Goal: Understand process/instructions: Learn how to perform a task or action

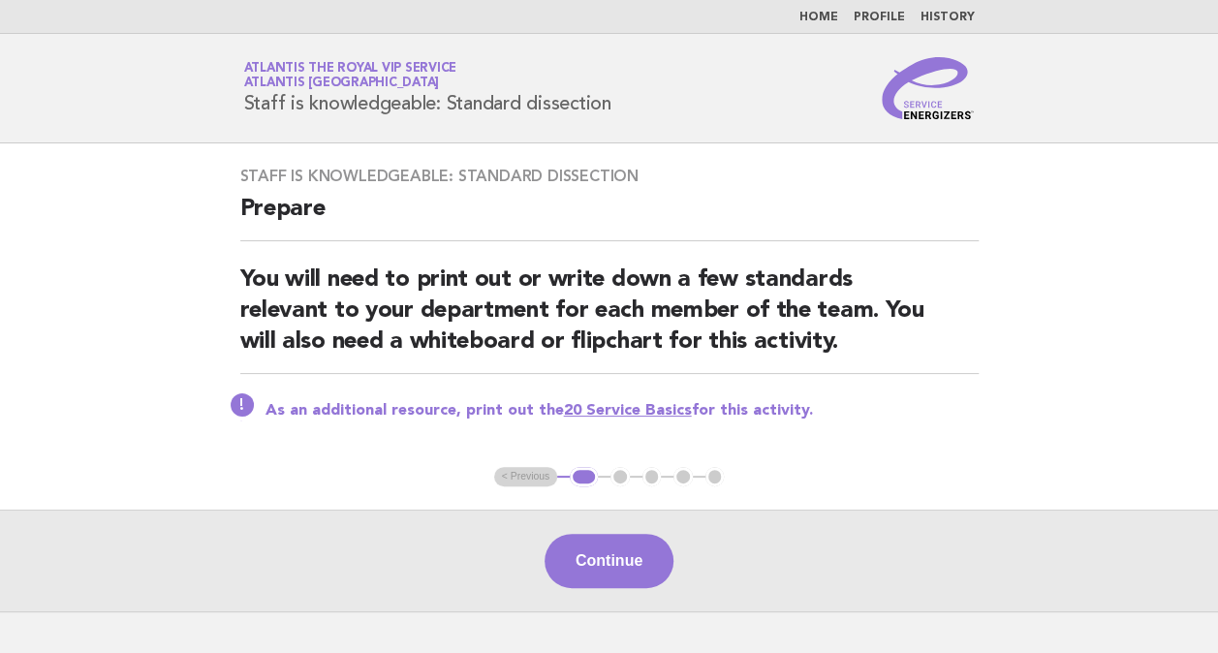
click at [938, 117] on img at bounding box center [927, 88] width 93 height 62
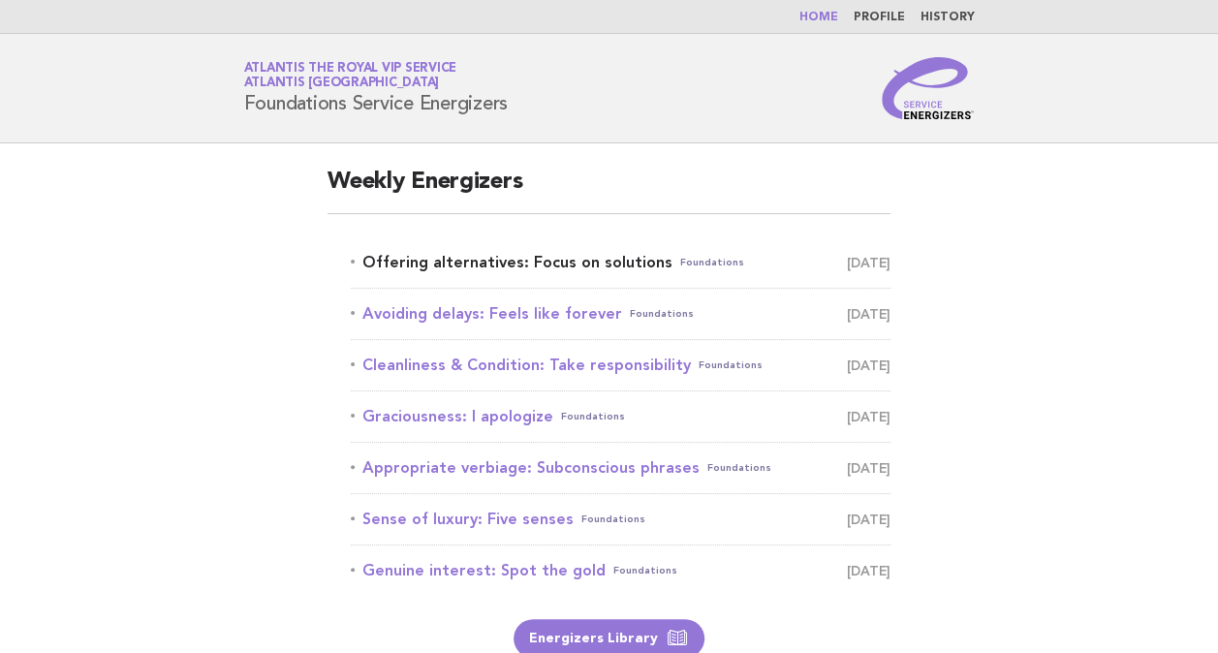
click at [447, 265] on link "Offering alternatives: Focus on solutions Foundations September 6" at bounding box center [621, 262] width 540 height 27
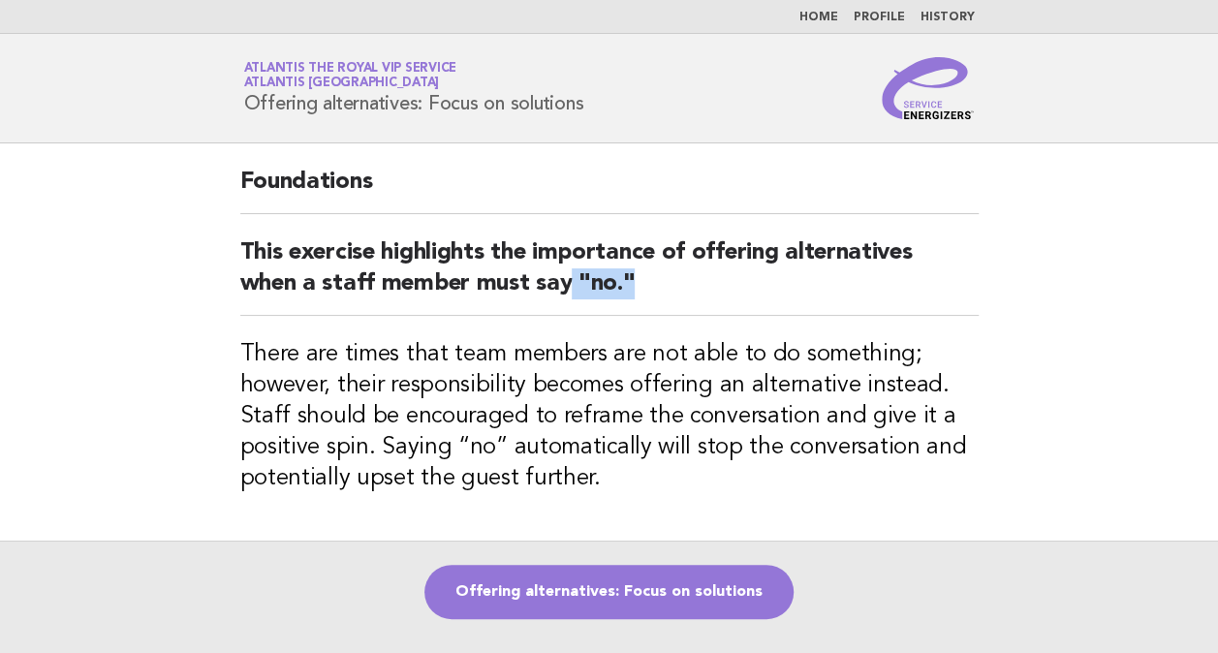
drag, startPoint x: 633, startPoint y: 271, endPoint x: 564, endPoint y: 280, distance: 70.3
click at [564, 280] on h2 "This exercise highlights the importance of offering alternatives when a staff m…" at bounding box center [609, 276] width 738 height 78
drag, startPoint x: 564, startPoint y: 280, endPoint x: 657, endPoint y: 293, distance: 93.8
click at [657, 293] on h2 "This exercise highlights the importance of offering alternatives when a staff m…" at bounding box center [609, 276] width 738 height 78
click at [608, 341] on h3 "There are times that team members are not able to do something; however, their …" at bounding box center [609, 416] width 738 height 155
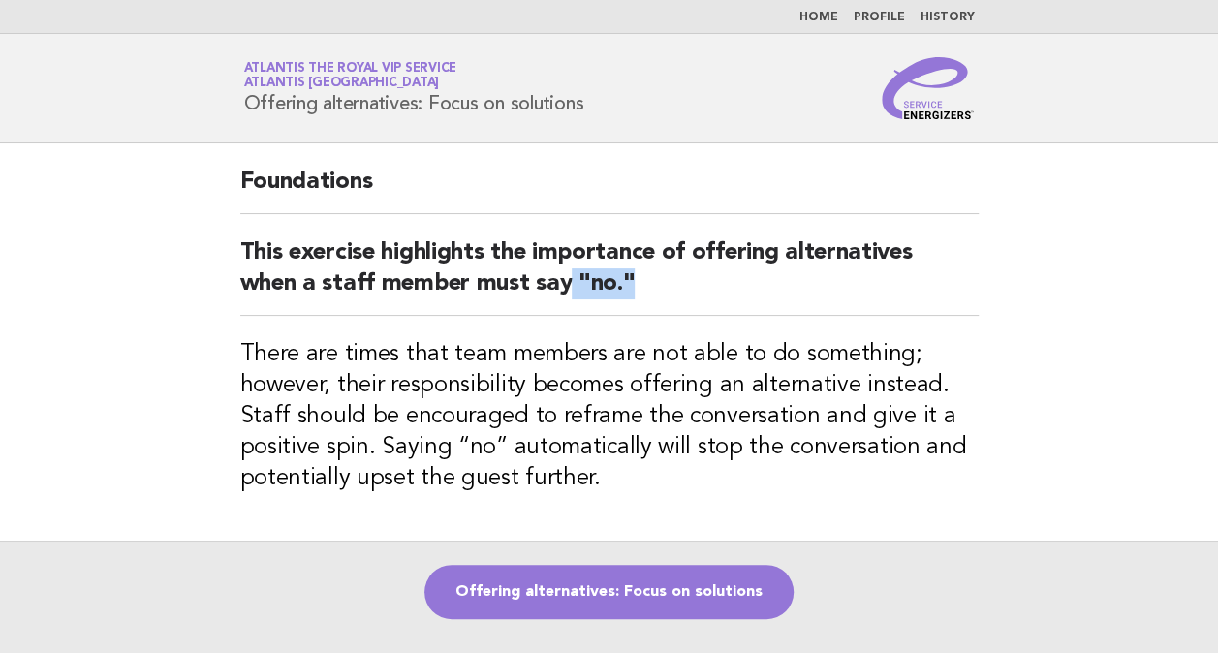
drag, startPoint x: 631, startPoint y: 279, endPoint x: 568, endPoint y: 277, distance: 63.0
click at [568, 277] on h2 "This exercise highlights the importance of offering alternatives when a staff m…" at bounding box center [609, 276] width 738 height 78
drag, startPoint x: 568, startPoint y: 277, endPoint x: 836, endPoint y: 285, distance: 268.4
click at [836, 285] on h2 "This exercise highlights the importance of offering alternatives when a staff m…" at bounding box center [609, 276] width 738 height 78
click at [677, 304] on h2 "This exercise highlights the importance of offering alternatives when a staff m…" at bounding box center [609, 276] width 738 height 78
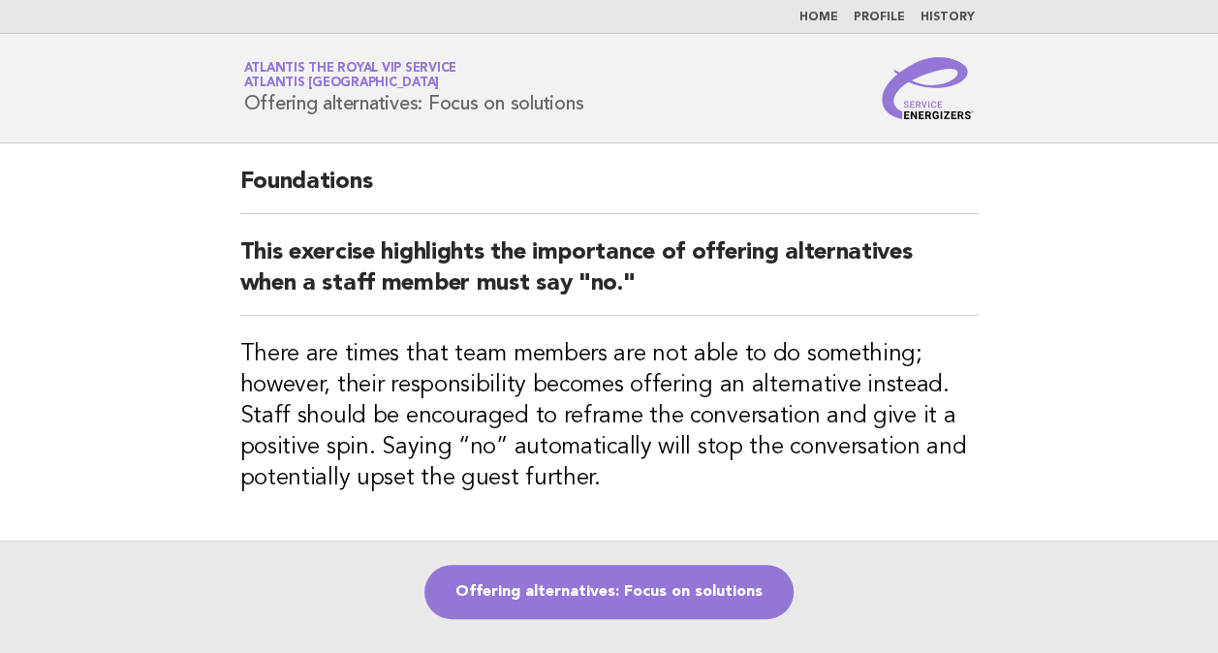
click at [641, 282] on h2 "This exercise highlights the importance of offering alternatives when a staff m…" at bounding box center [609, 276] width 738 height 78
drag, startPoint x: 571, startPoint y: 280, endPoint x: 658, endPoint y: 280, distance: 86.2
click at [658, 280] on h2 "This exercise highlights the importance of offering alternatives when a staff m…" at bounding box center [609, 276] width 738 height 78
drag, startPoint x: 658, startPoint y: 280, endPoint x: 750, endPoint y: 262, distance: 93.8
click at [750, 262] on h2 "This exercise highlights the importance of offering alternatives when a staff m…" at bounding box center [609, 276] width 738 height 78
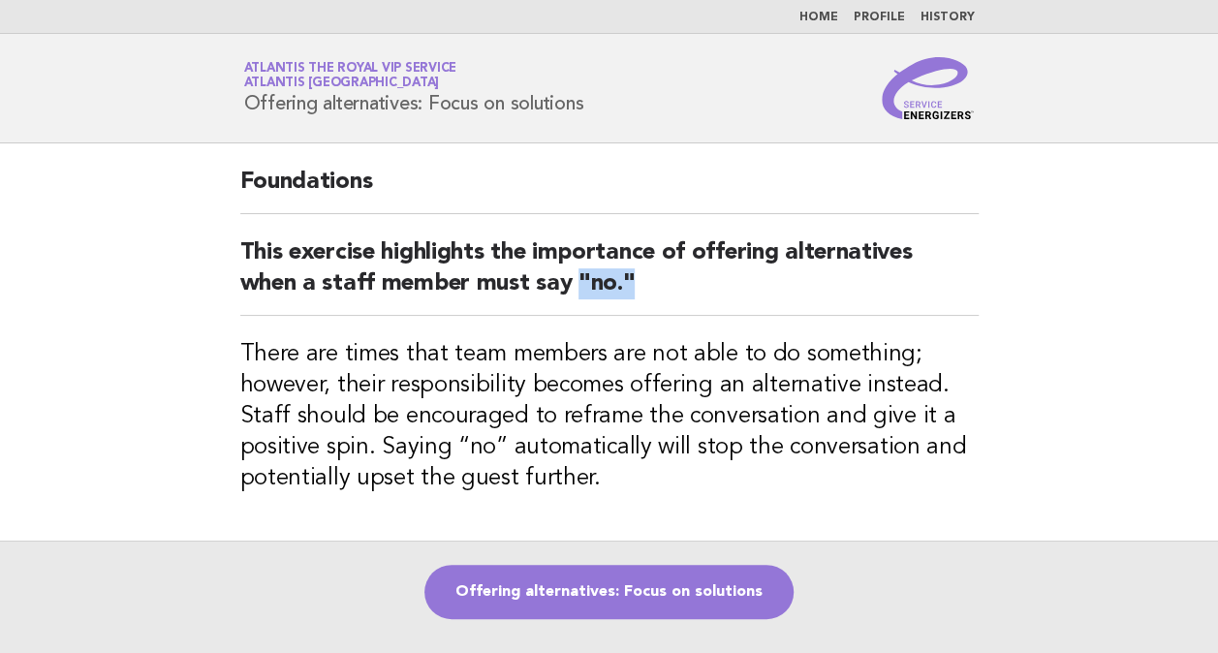
drag, startPoint x: 580, startPoint y: 283, endPoint x: 644, endPoint y: 279, distance: 64.0
click at [644, 279] on h2 "This exercise highlights the importance of offering alternatives when a staff m…" at bounding box center [609, 276] width 738 height 78
drag, startPoint x: 644, startPoint y: 279, endPoint x: 720, endPoint y: 275, distance: 75.6
click at [720, 275] on h2 "This exercise highlights the importance of offering alternatives when a staff m…" at bounding box center [609, 276] width 738 height 78
click at [677, 288] on h2 "This exercise highlights the importance of offering alternatives when a staff m…" at bounding box center [609, 276] width 738 height 78
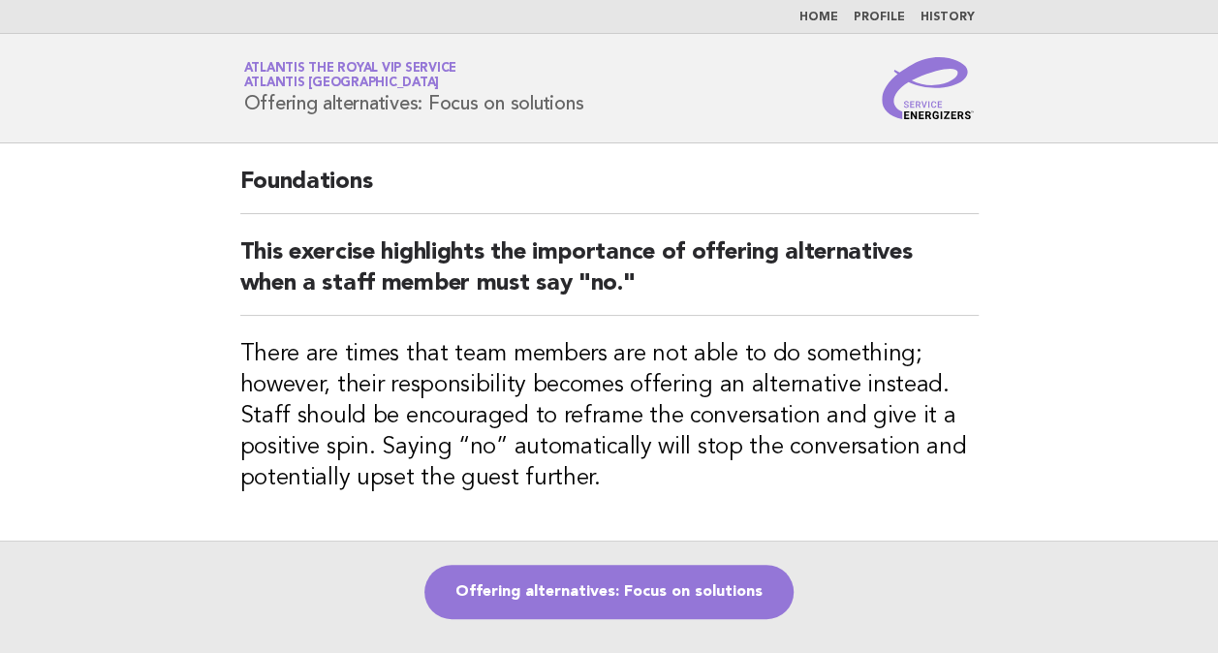
click at [595, 327] on div "Foundations This exercise highlights the importance of offering alternatives wh…" at bounding box center [609, 341] width 785 height 397
click at [624, 279] on h2 "This exercise highlights the importance of offering alternatives when a staff m…" at bounding box center [609, 276] width 738 height 78
click at [678, 278] on h2 "This exercise highlights the importance of offering alternatives when a staff m…" at bounding box center [609, 276] width 738 height 78
click at [690, 290] on h2 "This exercise highlights the importance of offering alternatives when a staff m…" at bounding box center [609, 276] width 738 height 78
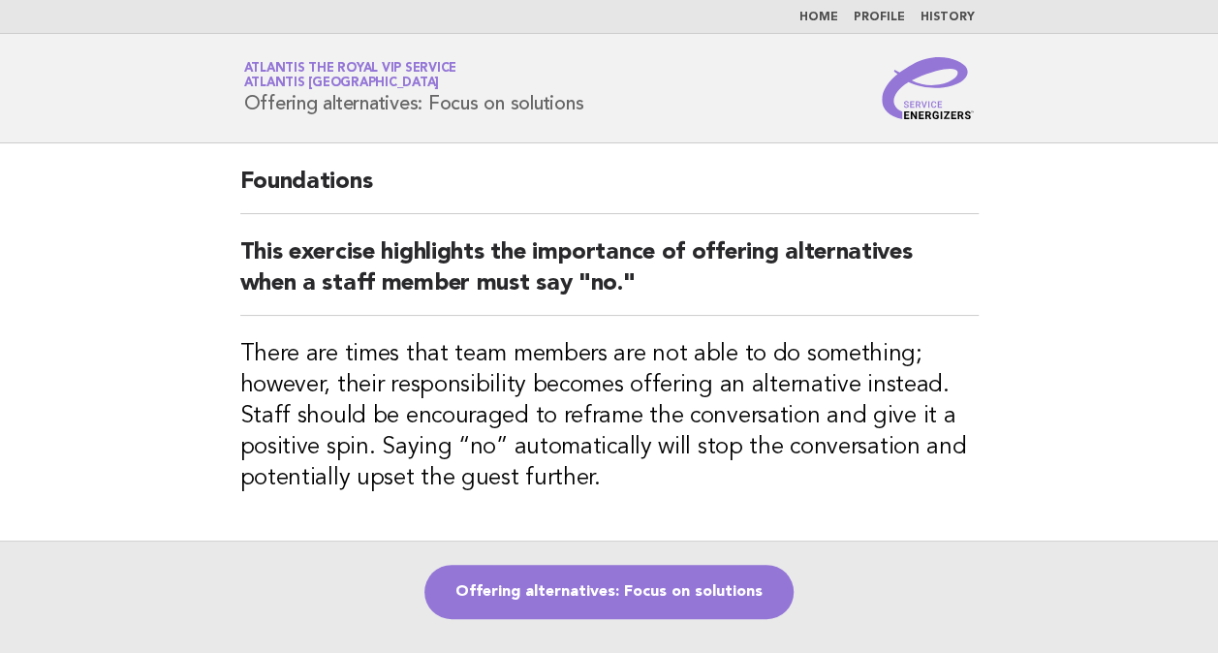
click at [627, 270] on h2 "This exercise highlights the importance of offering alternatives when a staff m…" at bounding box center [609, 276] width 738 height 78
click at [754, 605] on link "Offering alternatives: Focus on solutions" at bounding box center [608, 592] width 369 height 54
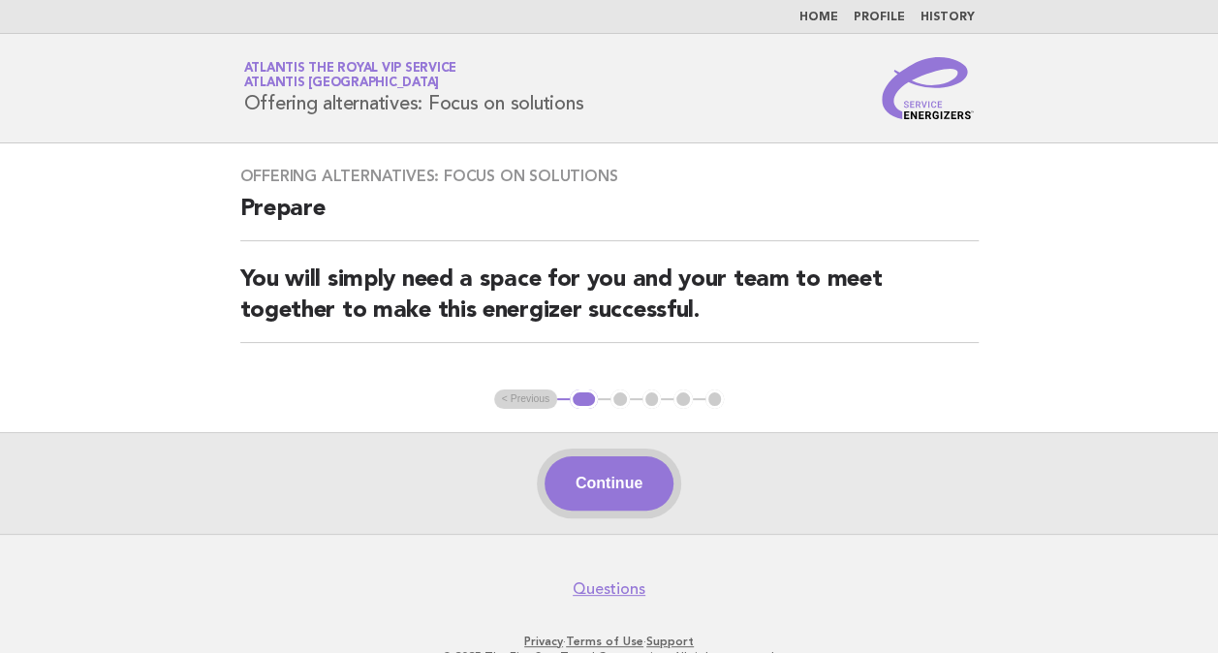
click at [618, 491] on button "Continue" at bounding box center [608, 483] width 129 height 54
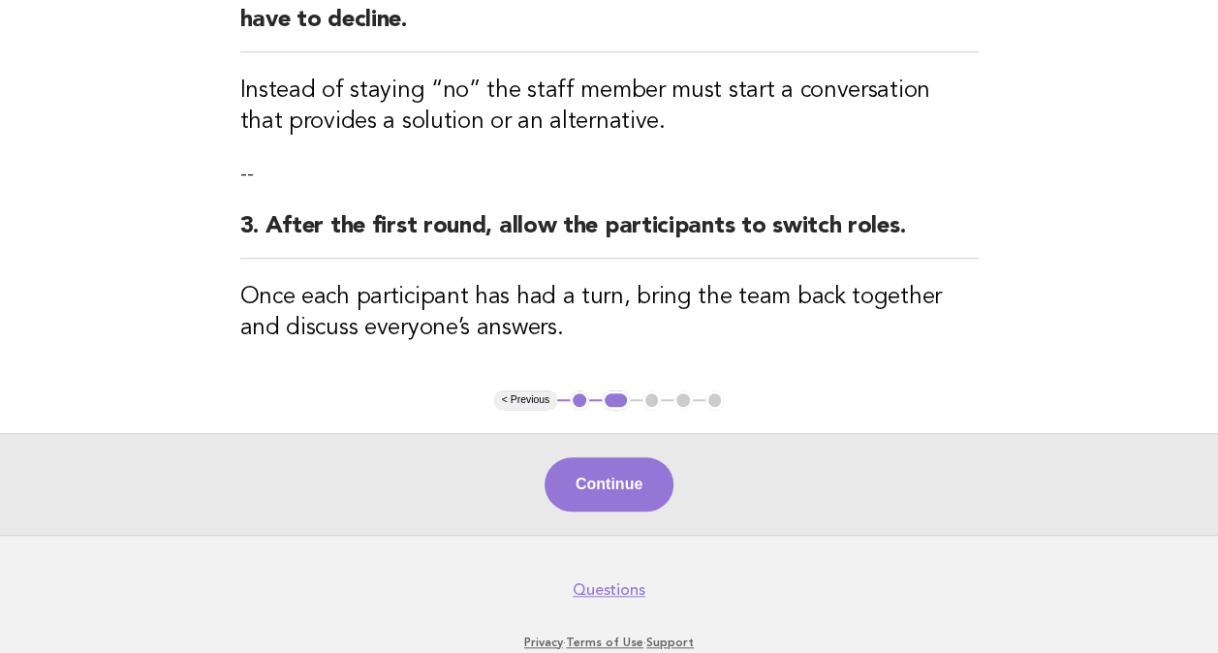
scroll to position [544, 0]
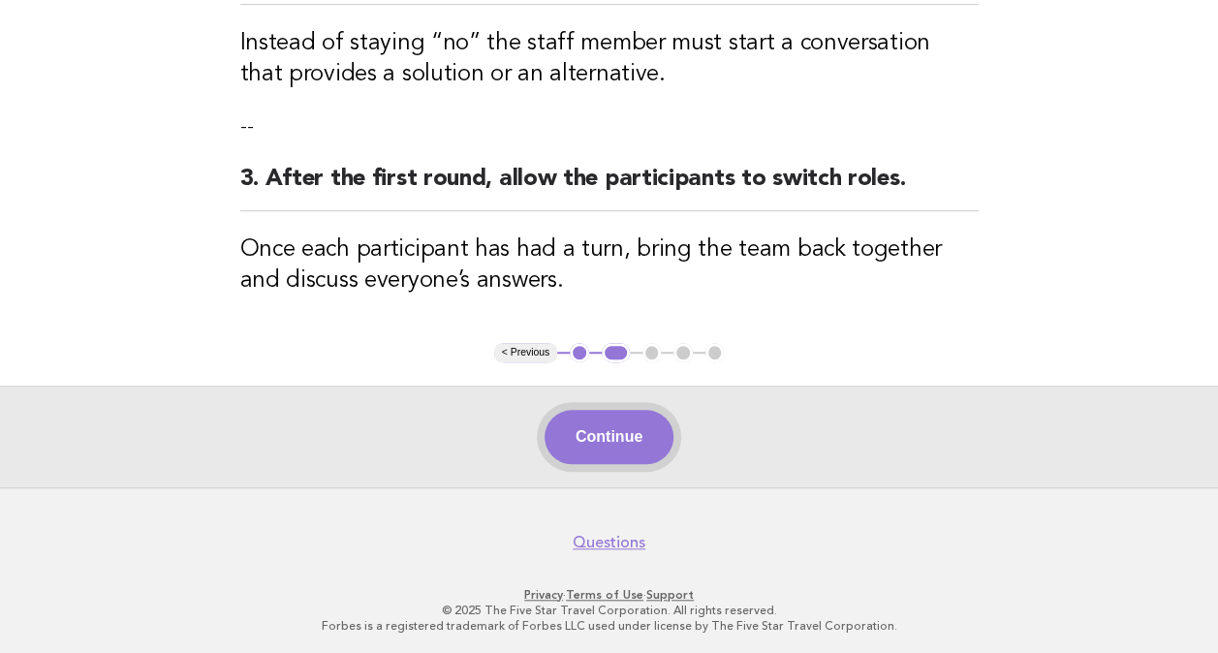
click at [637, 442] on button "Continue" at bounding box center [608, 437] width 129 height 54
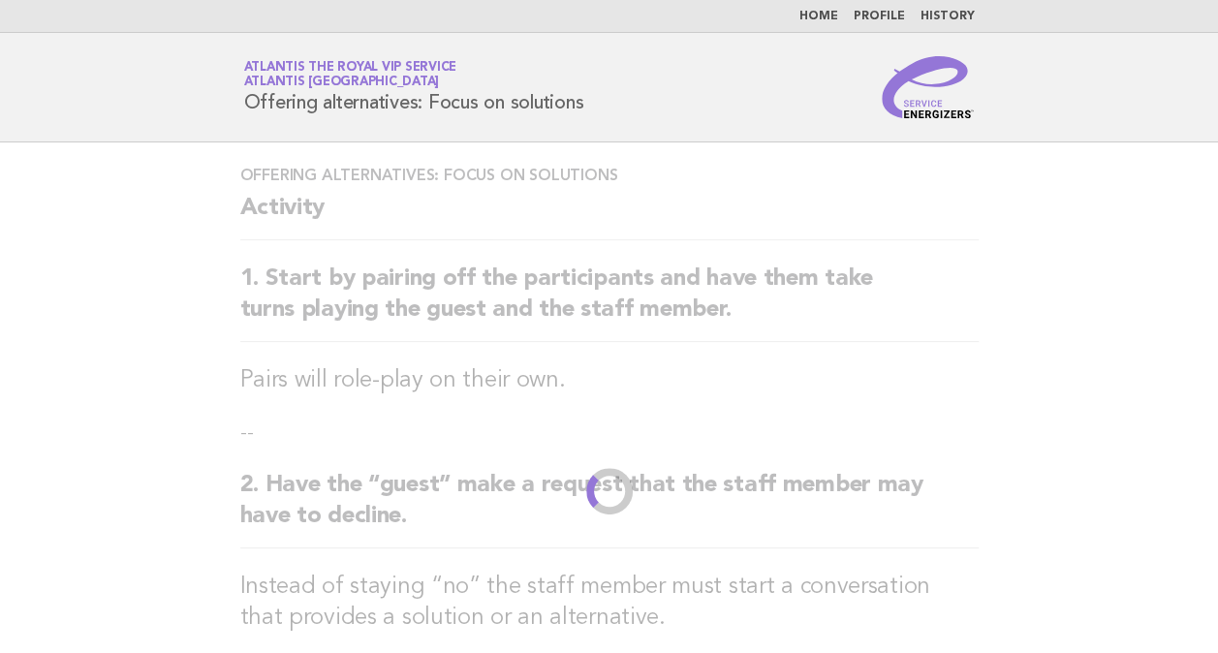
scroll to position [0, 0]
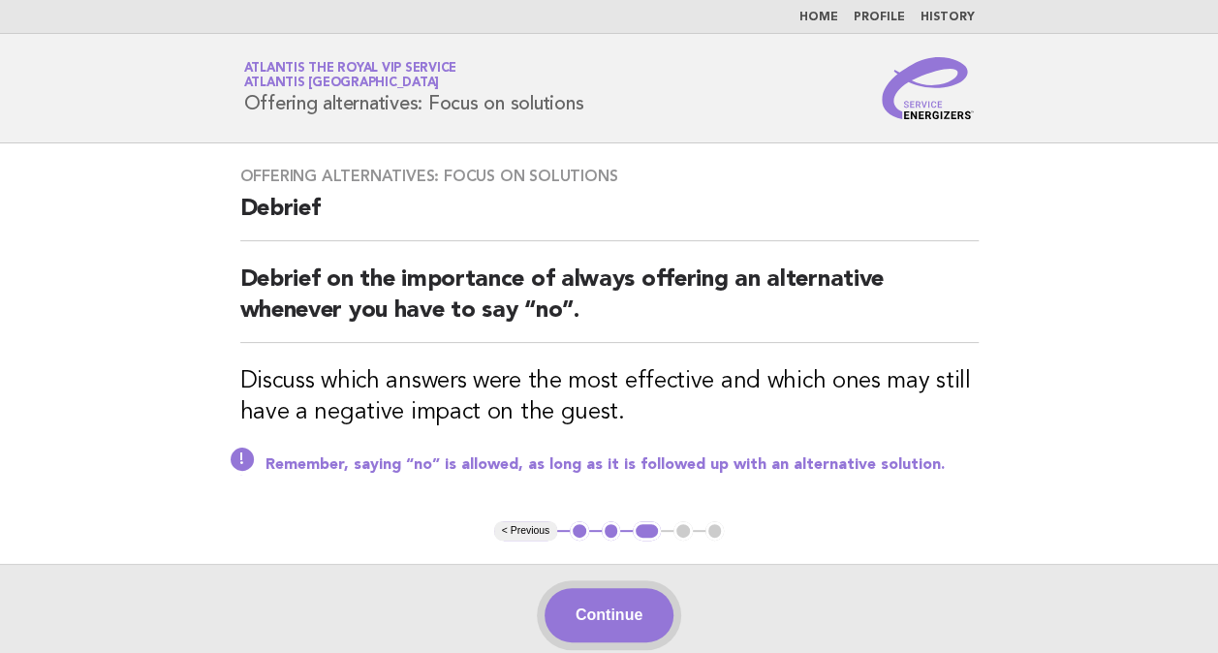
click at [595, 604] on button "Continue" at bounding box center [608, 615] width 129 height 54
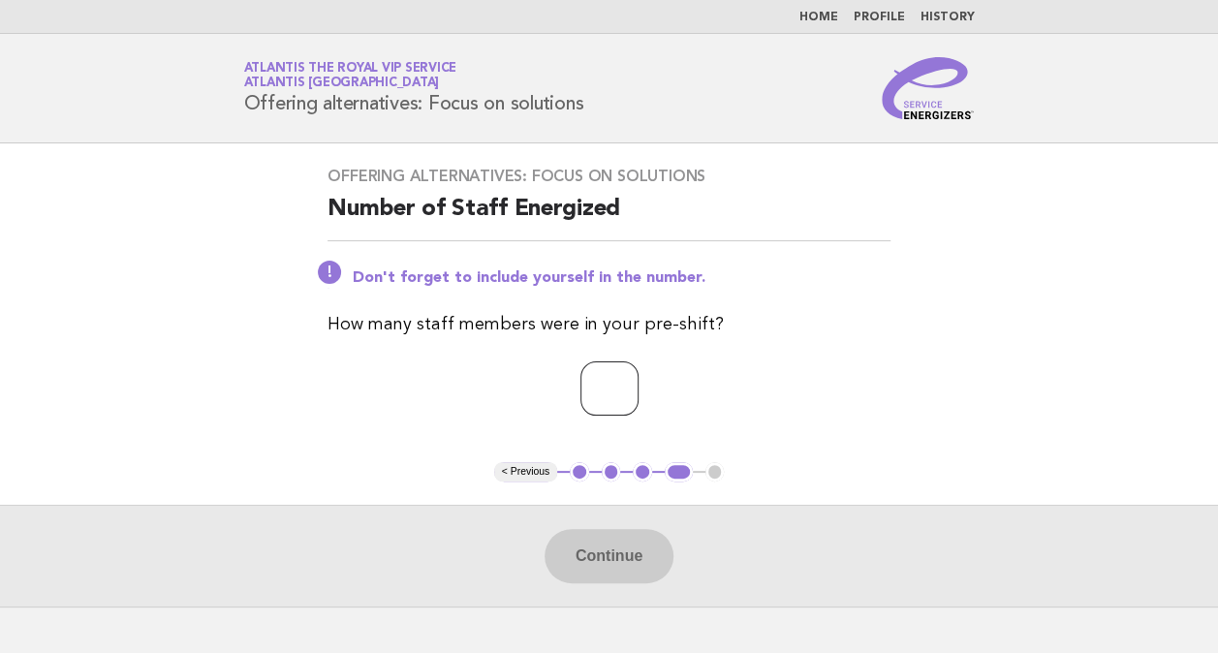
click at [616, 373] on input "number" at bounding box center [609, 388] width 58 height 54
type input "**"
click at [616, 553] on button "Continue" at bounding box center [608, 556] width 129 height 54
